Goal: Navigation & Orientation: Find specific page/section

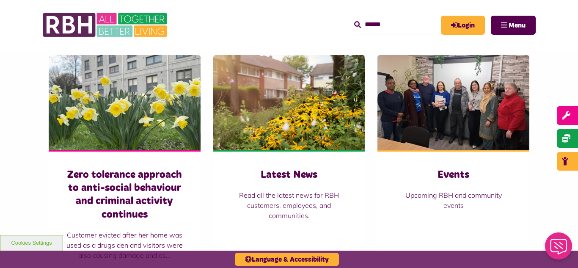
scroll to position [576, 0]
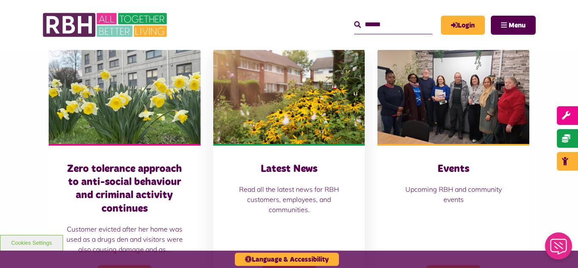
click at [304, 110] on img at bounding box center [289, 96] width 152 height 95
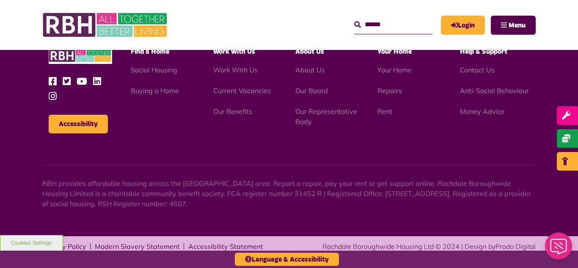
scroll to position [922, 0]
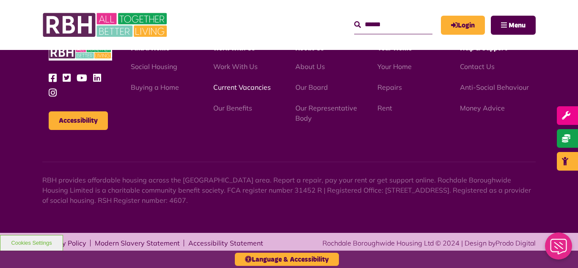
click at [238, 88] on link "Current Vacancies" at bounding box center [242, 87] width 58 height 8
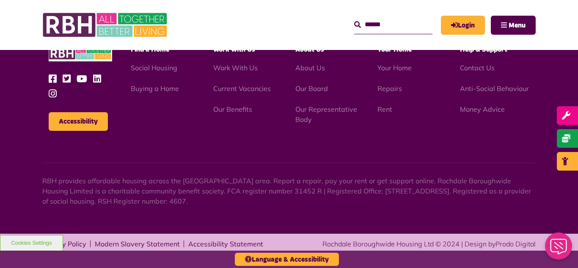
scroll to position [1399, 0]
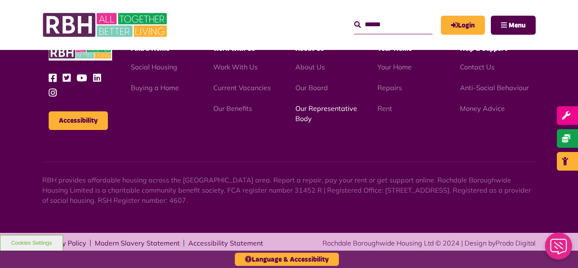
click at [323, 107] on link "Our Representative Body" at bounding box center [327, 113] width 62 height 19
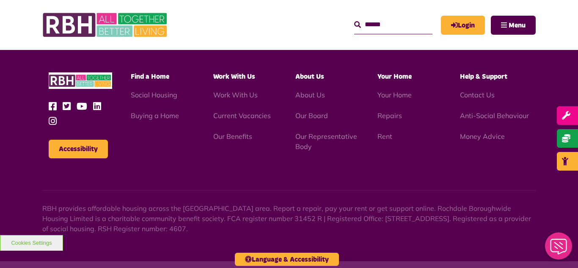
scroll to position [2458, 0]
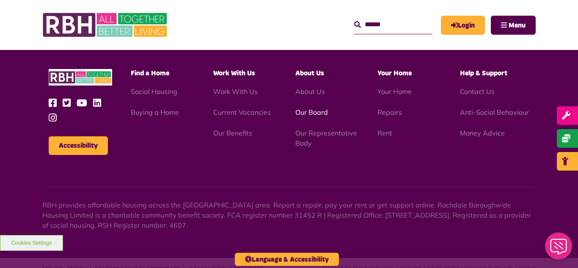
click at [308, 108] on link "Our Board" at bounding box center [312, 112] width 33 height 8
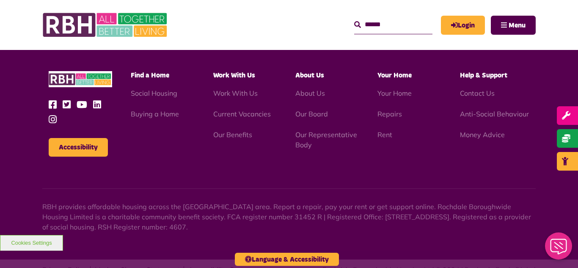
scroll to position [2224, 0]
click at [234, 109] on link "Current Vacancies" at bounding box center [242, 113] width 58 height 8
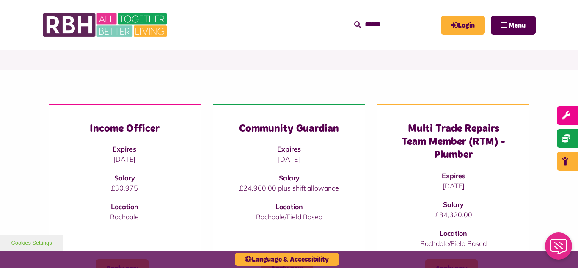
scroll to position [85, 0]
